Goal: Find specific page/section

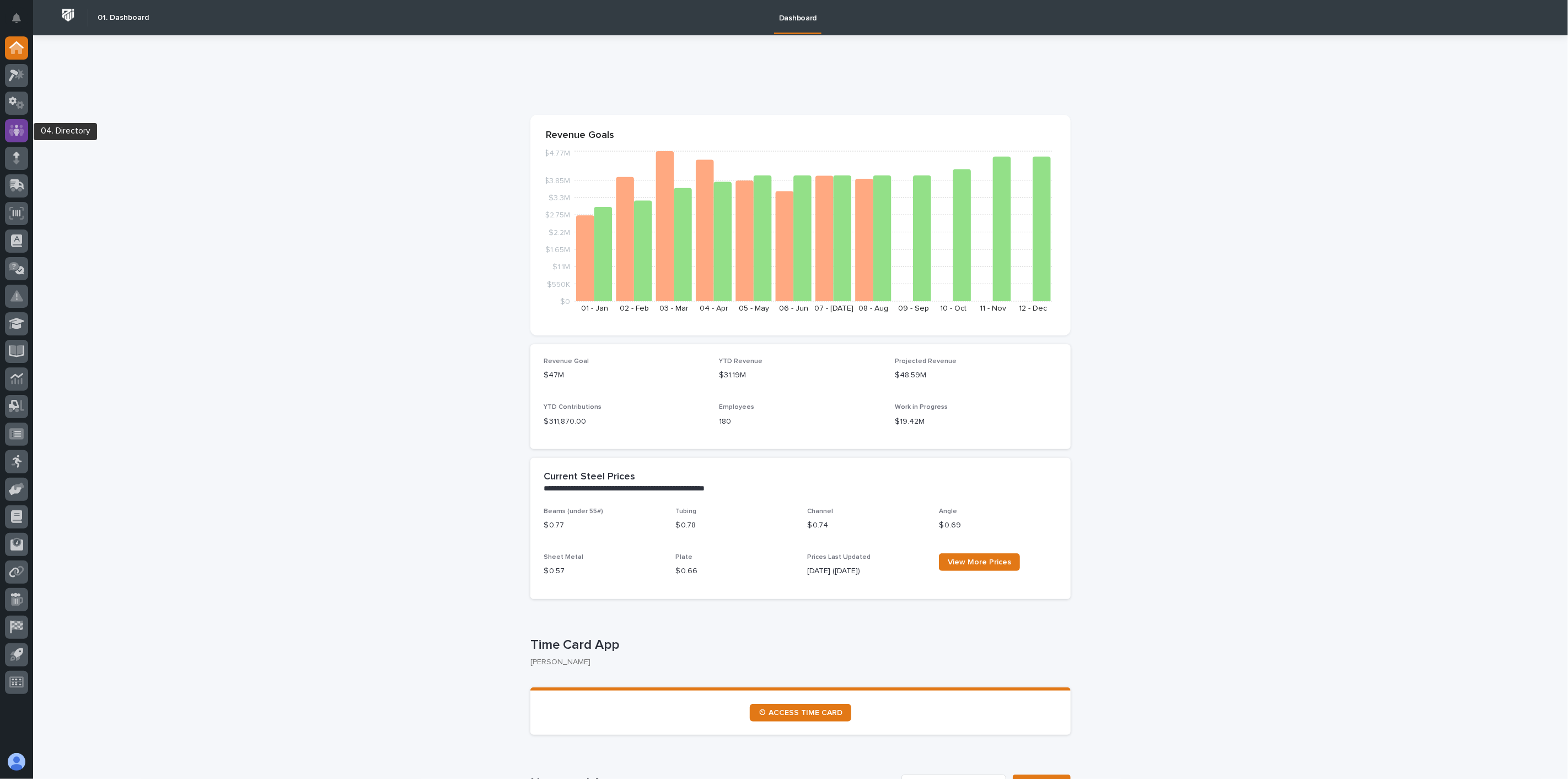
click at [15, 132] on icon at bounding box center [16, 130] width 7 height 11
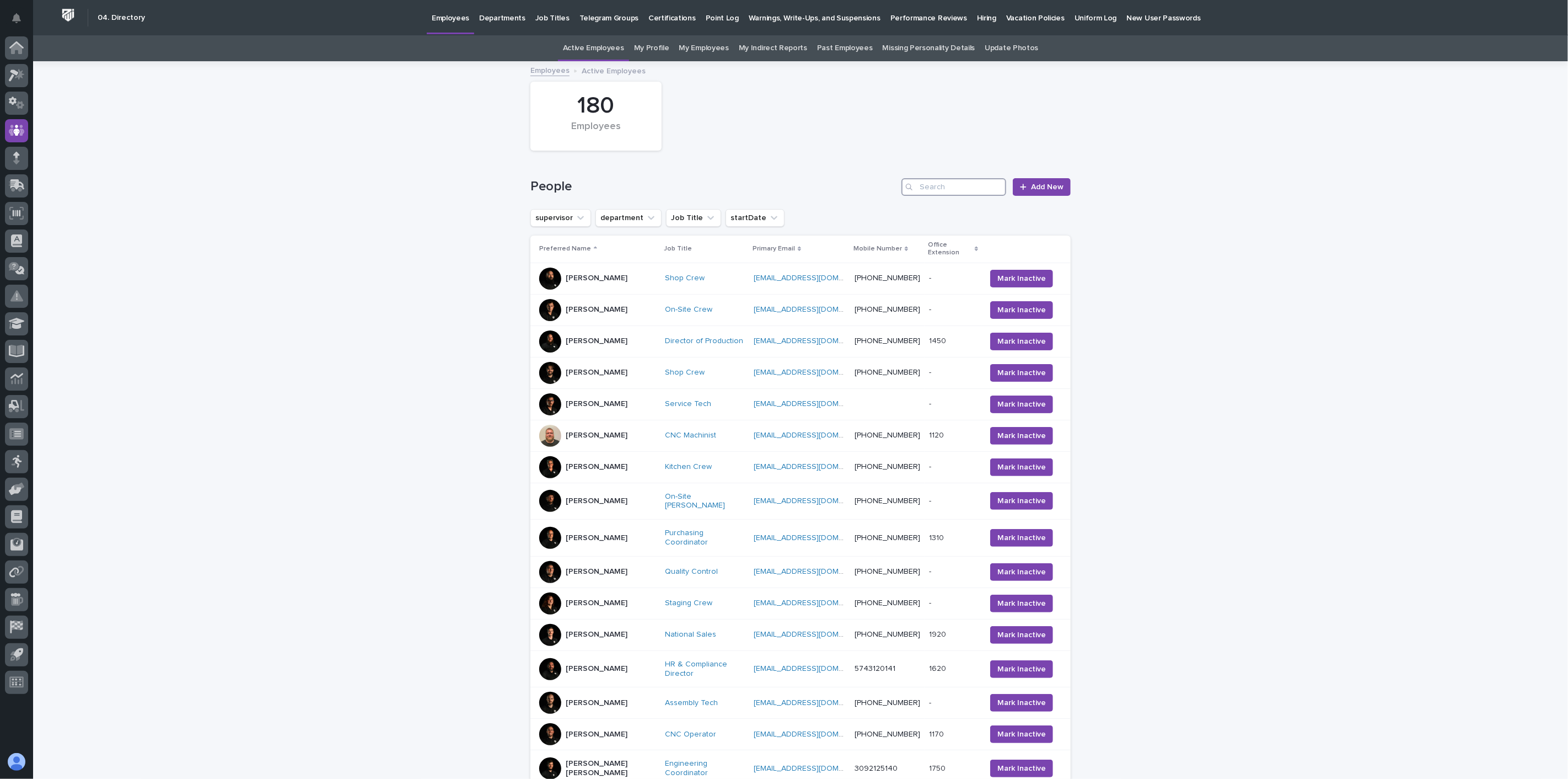
click at [938, 189] on input "Search" at bounding box center [954, 187] width 105 height 18
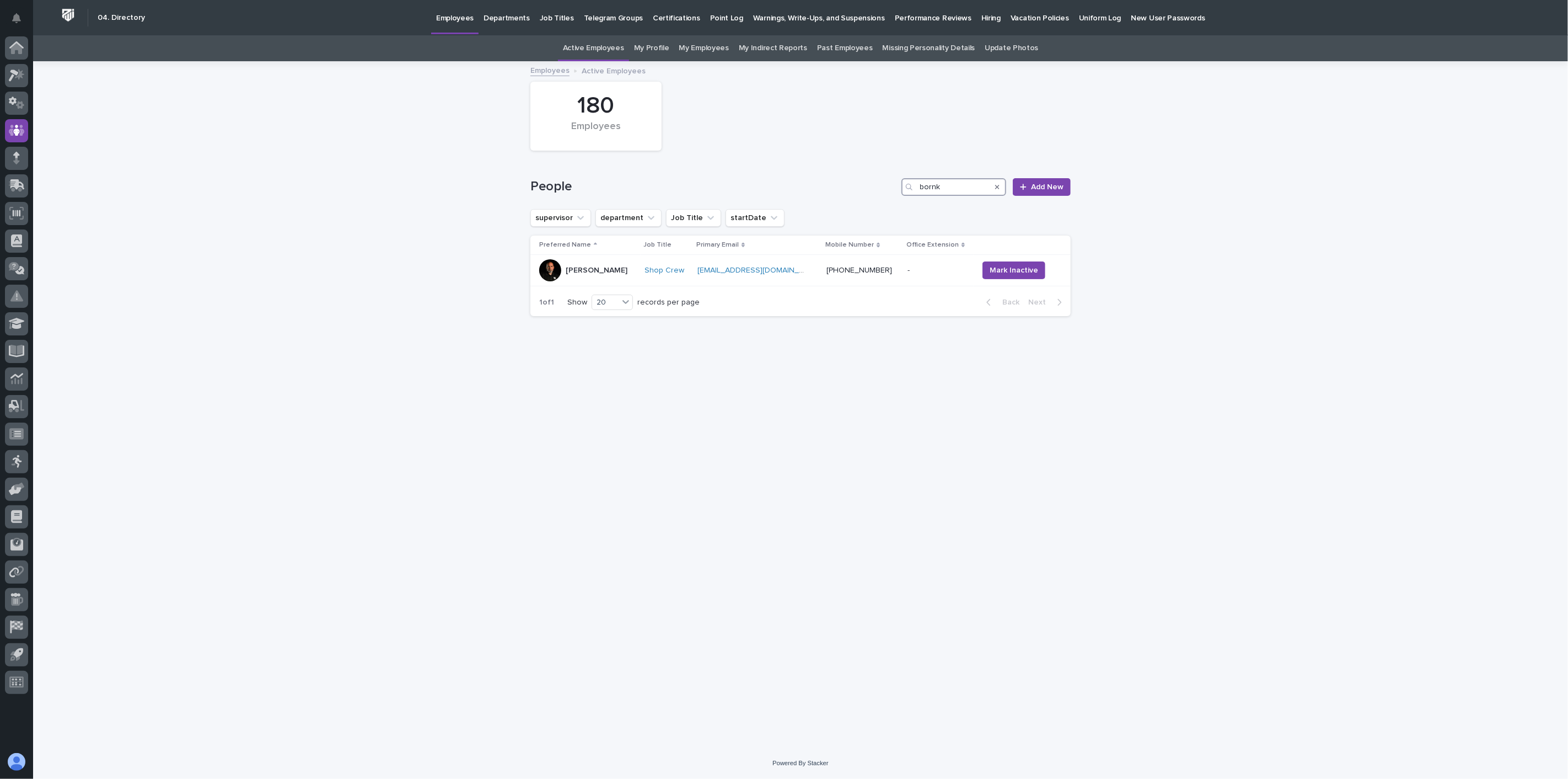
type input "bornk"
